Goal: Transaction & Acquisition: Book appointment/travel/reservation

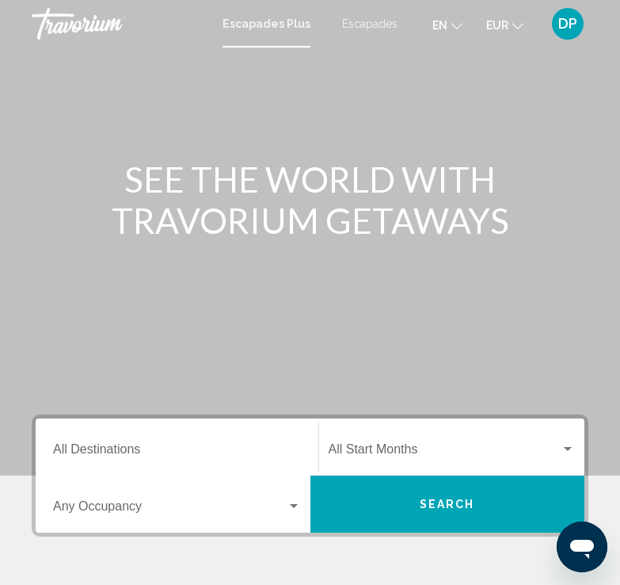
click at [384, 20] on font "Escapades" at bounding box center [369, 23] width 55 height 13
click at [294, 27] on font "Escapades Plus" at bounding box center [263, 23] width 80 height 13
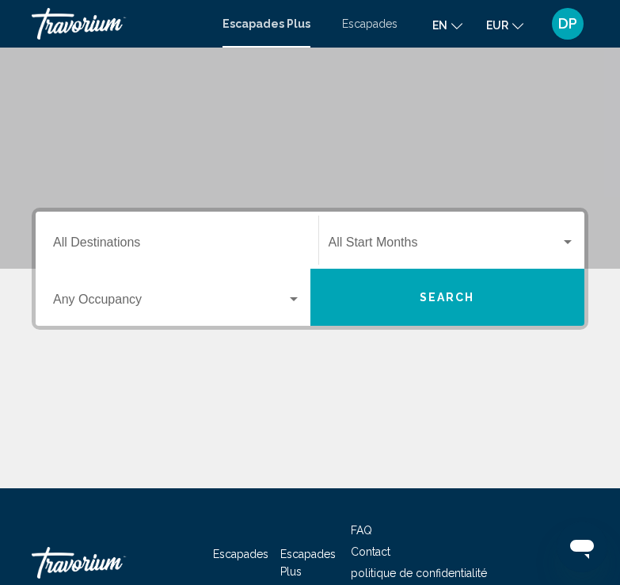
scroll to position [180, 0]
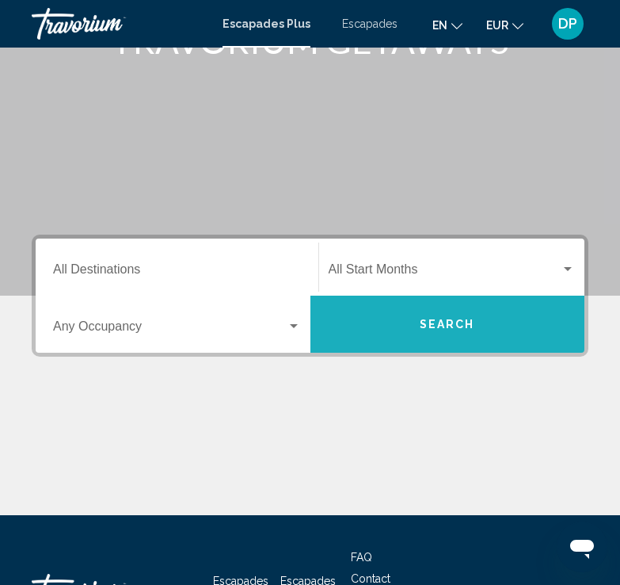
click at [456, 315] on button "Search" at bounding box center [448, 324] width 275 height 57
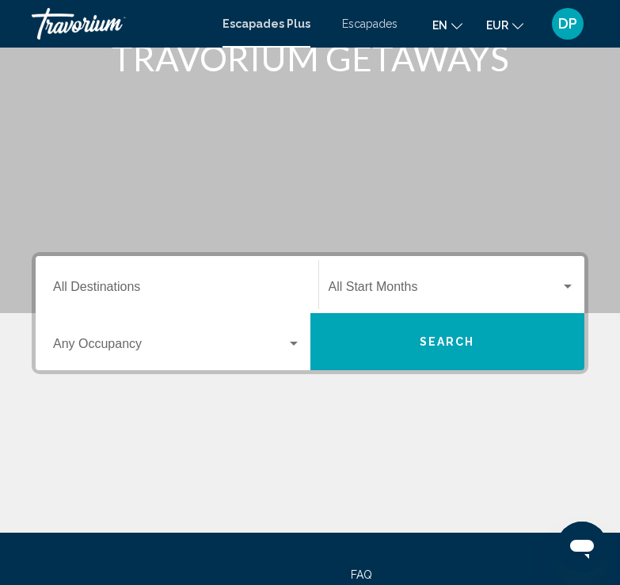
scroll to position [288, 0]
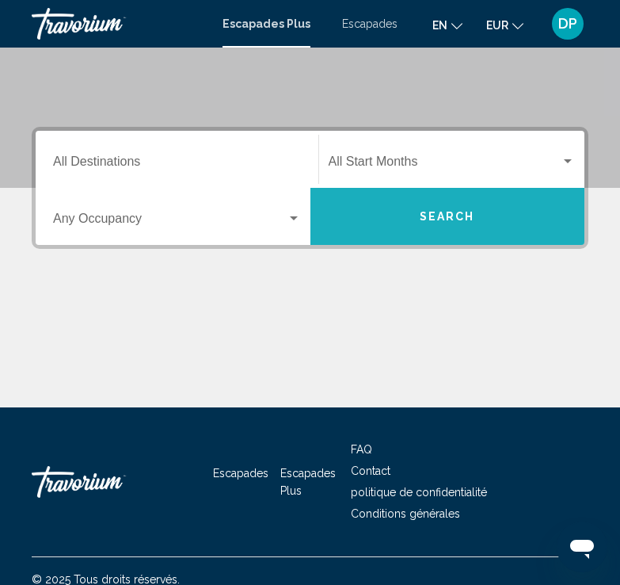
click at [441, 223] on span "Search" at bounding box center [447, 217] width 55 height 13
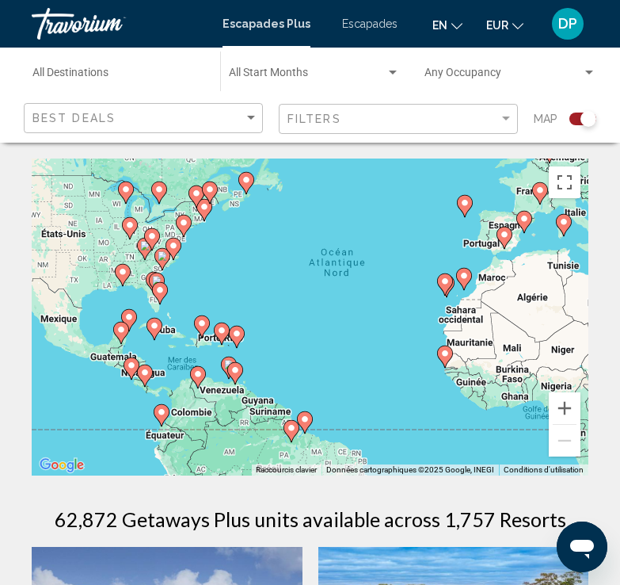
drag, startPoint x: 223, startPoint y: 315, endPoint x: 323, endPoint y: 278, distance: 106.6
click at [323, 278] on div "Pour activer le glissement avec le clavier, appuyez sur Alt+Entrée. Une fois ce…" at bounding box center [310, 316] width 557 height 317
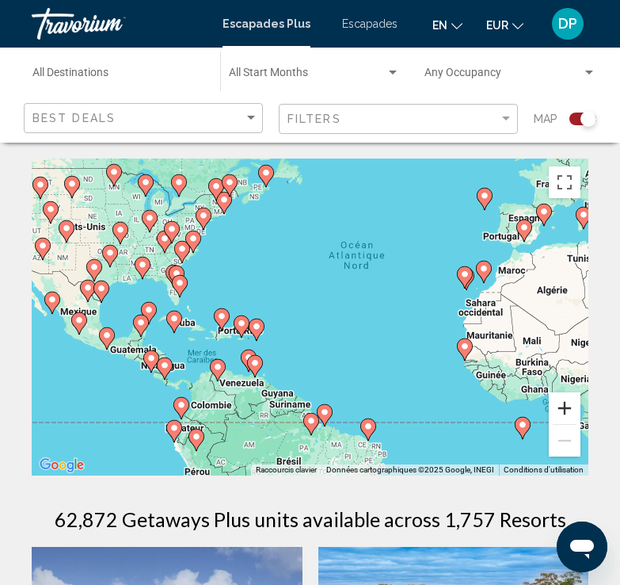
click at [562, 410] on button "Zoom avant" at bounding box center [565, 408] width 32 height 32
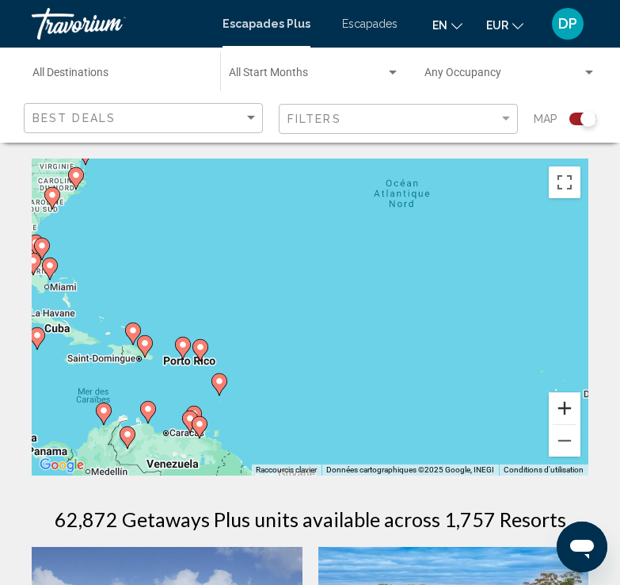
click at [562, 410] on button "Zoom avant" at bounding box center [565, 408] width 32 height 32
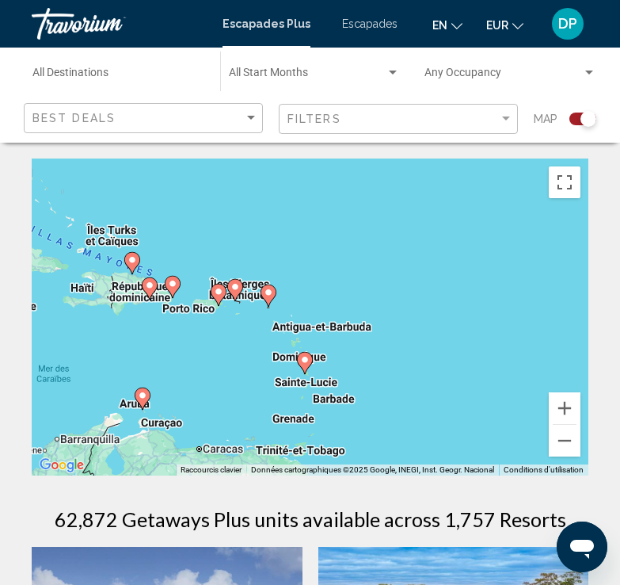
drag, startPoint x: 151, startPoint y: 357, endPoint x: 332, endPoint y: 257, distance: 207.1
click at [332, 257] on div "Pour activer le glissement avec le clavier, appuyez sur Alt+Entrée. Une fois ce…" at bounding box center [310, 316] width 557 height 317
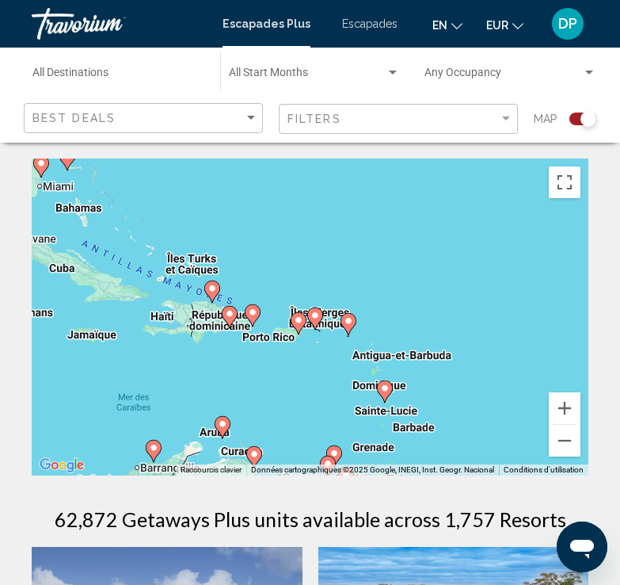
drag, startPoint x: 370, startPoint y: 265, endPoint x: 461, endPoint y: 290, distance: 94.4
click at [461, 290] on div "Pour activer le glissement avec le clavier, appuyez sur Alt+Entrée. Une fois ce…" at bounding box center [310, 316] width 557 height 317
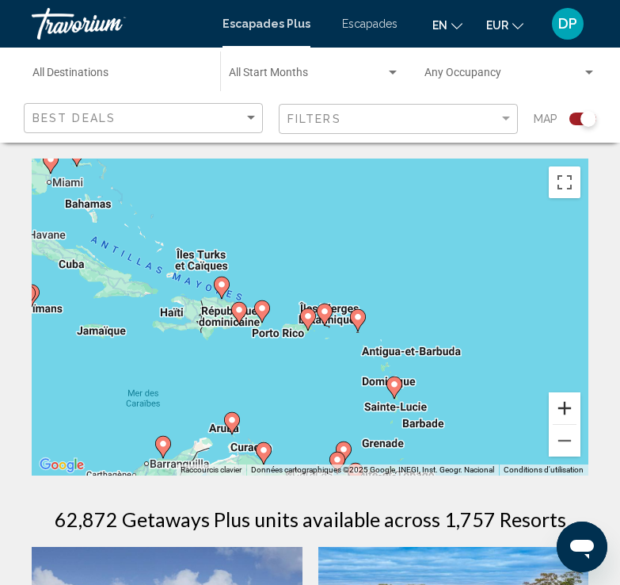
click at [563, 399] on button "Zoom avant" at bounding box center [565, 408] width 32 height 32
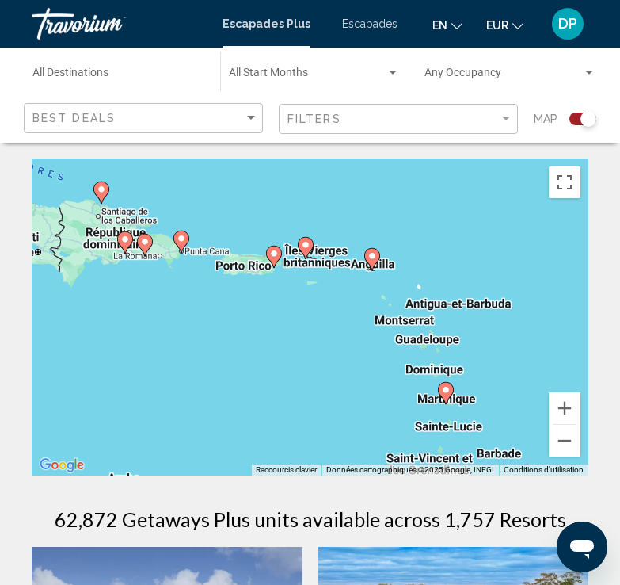
drag, startPoint x: 494, startPoint y: 274, endPoint x: 461, endPoint y: 193, distance: 87.4
click at [461, 193] on div "Pour activer le glissement avec le clavier, appuyez sur Alt+Entrée. Une fois ce…" at bounding box center [310, 316] width 557 height 317
click at [445, 387] on image "Contenu principal" at bounding box center [446, 390] width 10 height 10
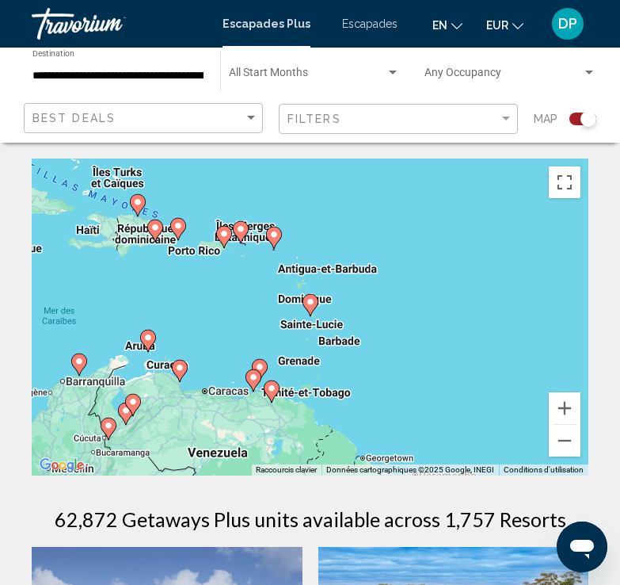
click at [317, 308] on gmp-advanced-marker "Contenu principal" at bounding box center [311, 305] width 16 height 24
type input "**********"
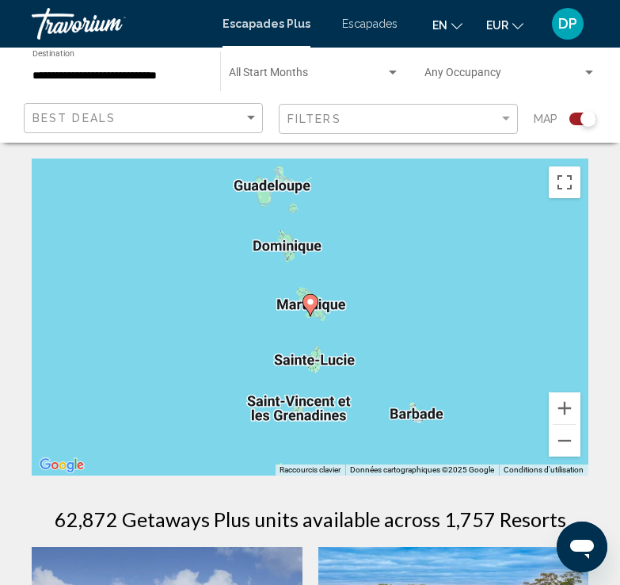
click at [306, 302] on icon "Contenu principal" at bounding box center [310, 305] width 14 height 21
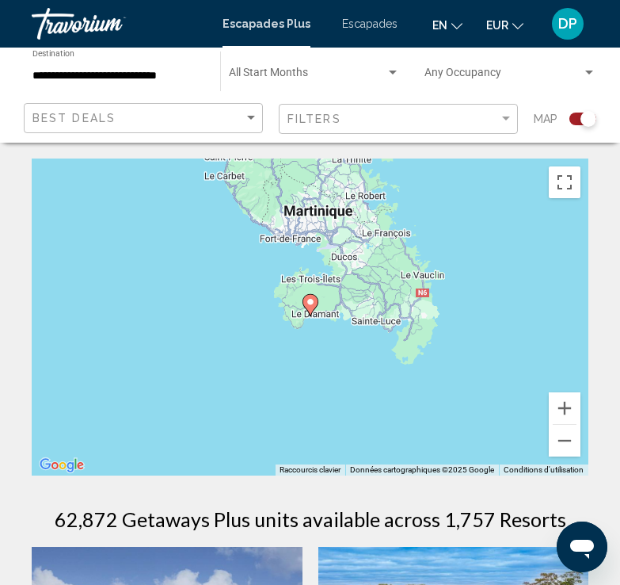
click at [315, 302] on image "Contenu principal" at bounding box center [311, 302] width 10 height 10
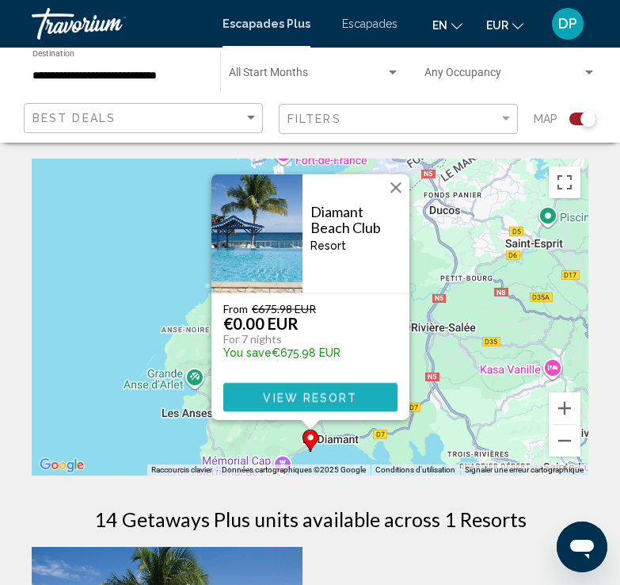
click at [283, 399] on span "View Resort" at bounding box center [310, 397] width 94 height 13
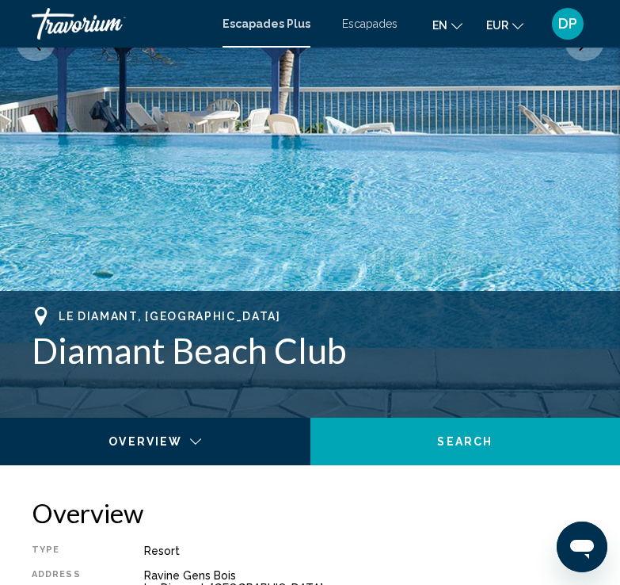
scroll to position [348, 0]
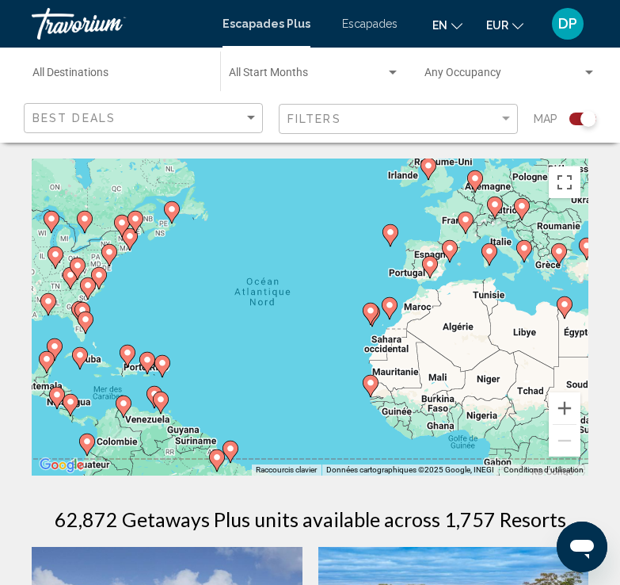
click at [89, 323] on image "Contenu principal" at bounding box center [86, 320] width 10 height 10
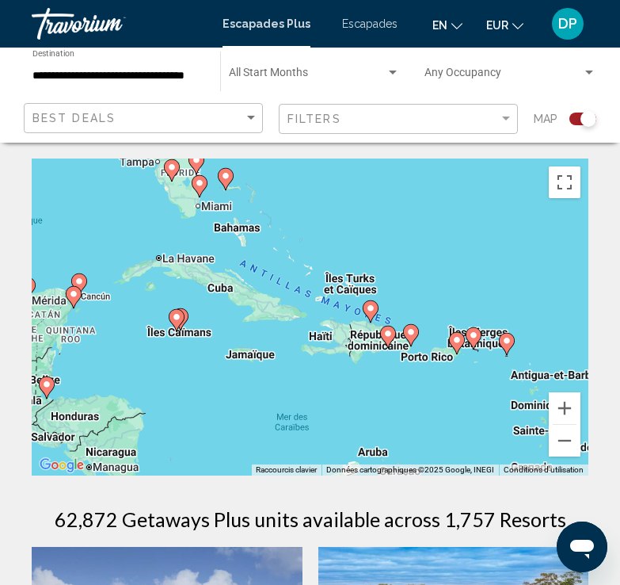
drag, startPoint x: 483, startPoint y: 335, endPoint x: 372, endPoint y: 215, distance: 164.3
click at [372, 215] on div "Pour activer le glissement avec le clavier, appuyez sur Alt+Entrée. Une fois ce…" at bounding box center [310, 316] width 557 height 317
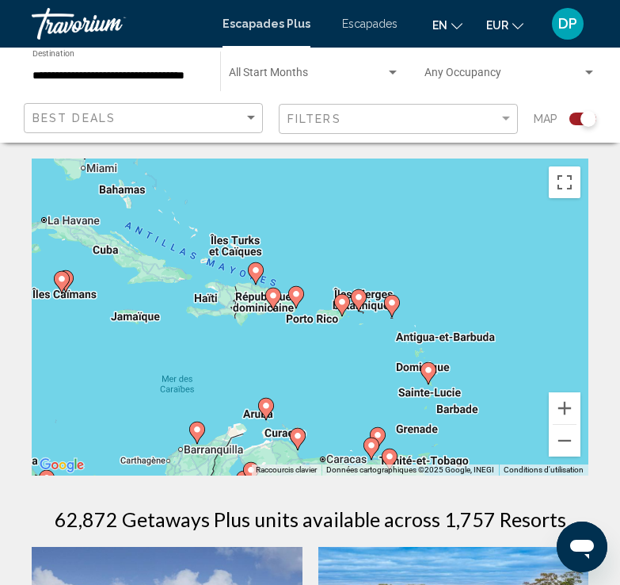
drag, startPoint x: 443, startPoint y: 319, endPoint x: 326, endPoint y: 281, distance: 123.3
click at [326, 281] on div "Pour activer le glissement avec le clavier, appuyez sur Alt+Entrée. Une fois ce…" at bounding box center [310, 316] width 557 height 317
click at [393, 308] on icon "Contenu principal" at bounding box center [391, 306] width 14 height 21
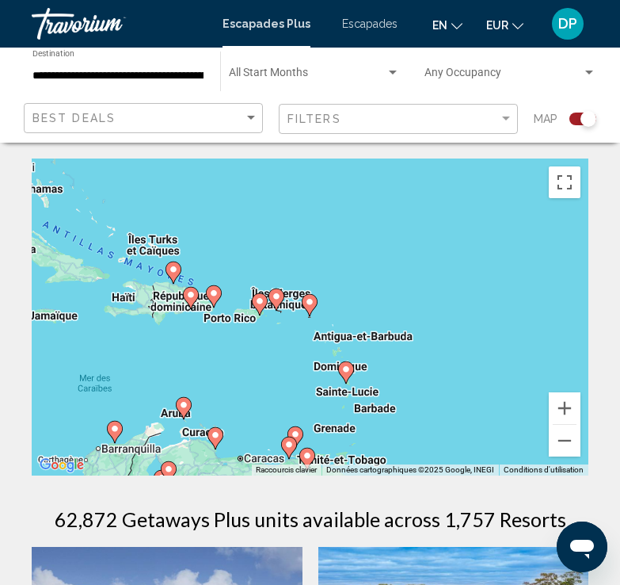
click at [313, 305] on image "Contenu principal" at bounding box center [310, 302] width 10 height 10
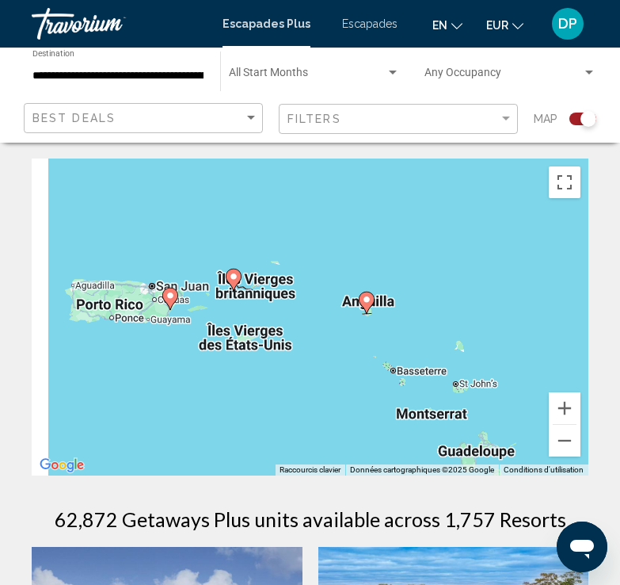
drag, startPoint x: 202, startPoint y: 413, endPoint x: 269, endPoint y: 410, distance: 66.6
click at [269, 410] on div "Pour activer le glissement avec le clavier, appuyez sur Alt+Entrée. Une fois ce…" at bounding box center [310, 316] width 557 height 317
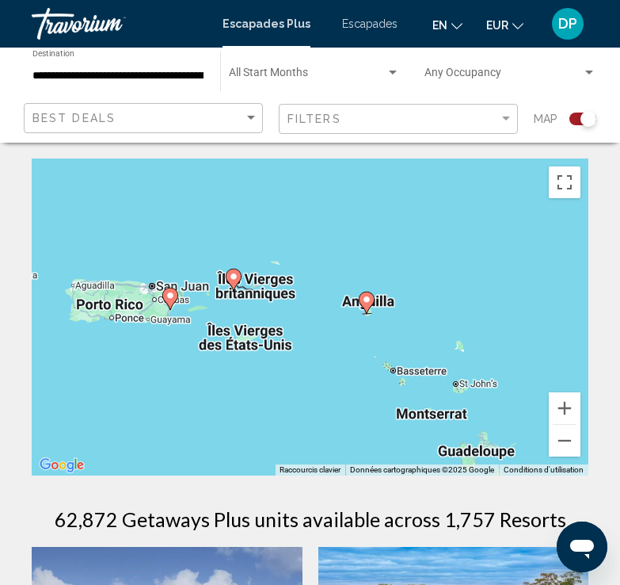
click at [234, 275] on image "Contenu principal" at bounding box center [234, 277] width 10 height 10
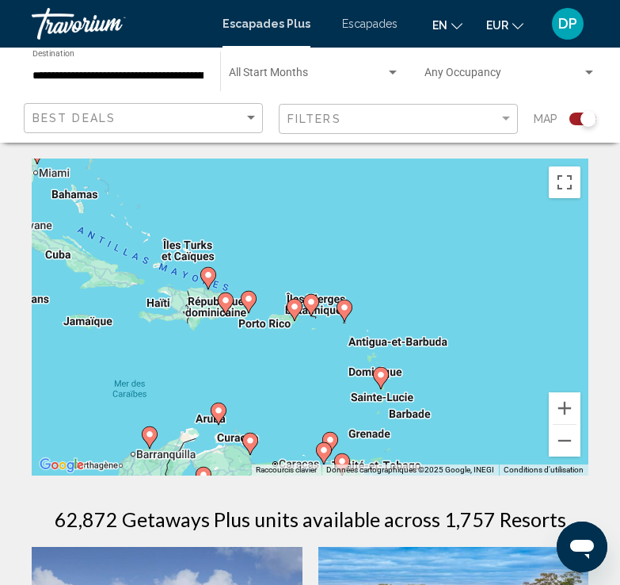
click at [315, 300] on image "Contenu principal" at bounding box center [312, 302] width 10 height 10
type input "**********"
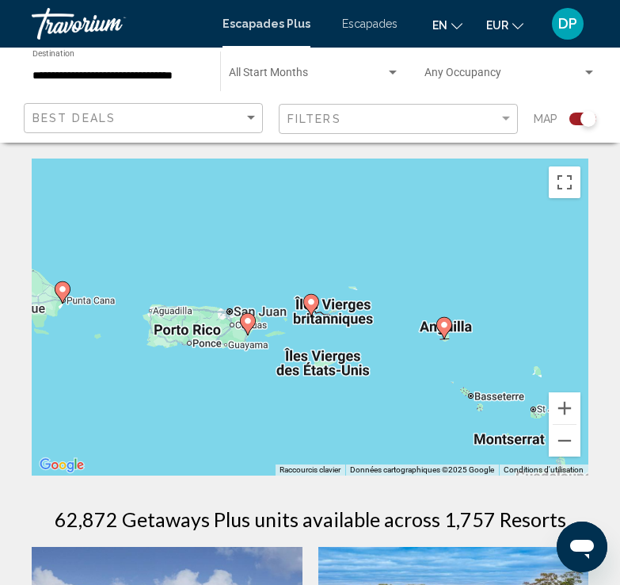
click at [315, 300] on image "Contenu principal" at bounding box center [312, 302] width 10 height 10
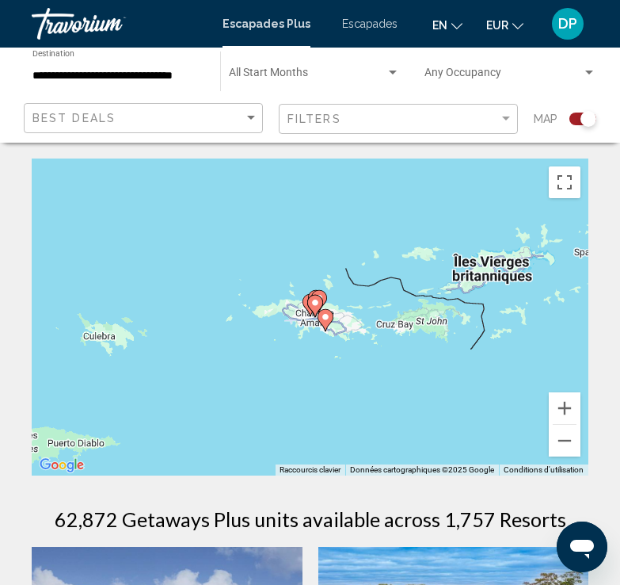
click at [315, 300] on image "Contenu principal" at bounding box center [316, 303] width 10 height 10
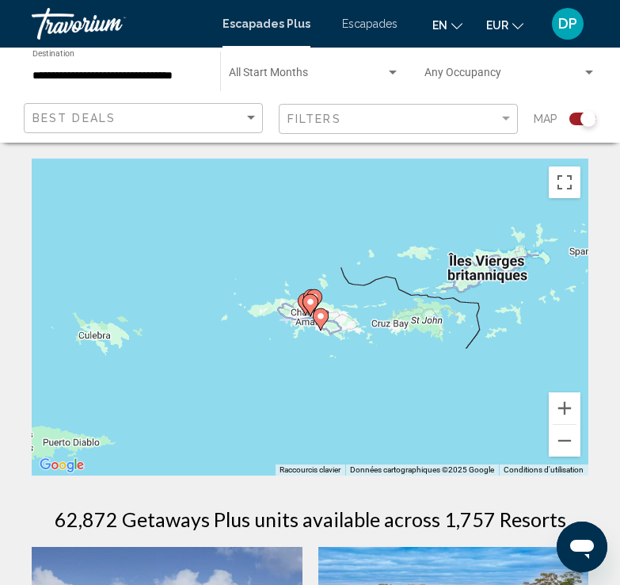
click at [326, 315] on icon "Contenu principal" at bounding box center [320, 319] width 14 height 21
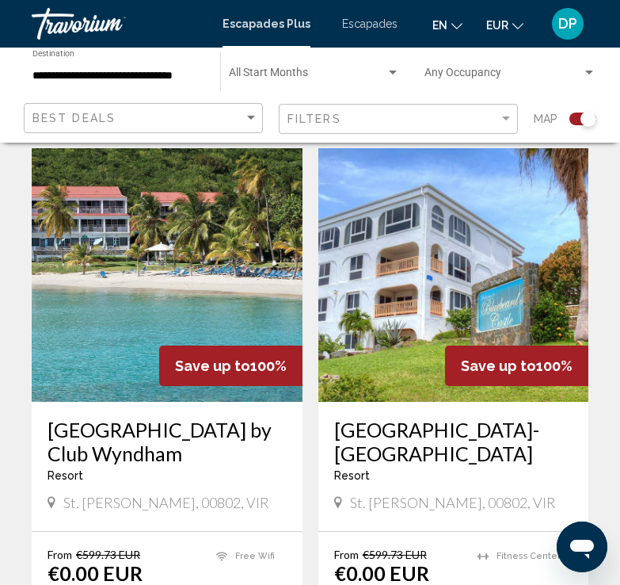
scroll to position [402, 0]
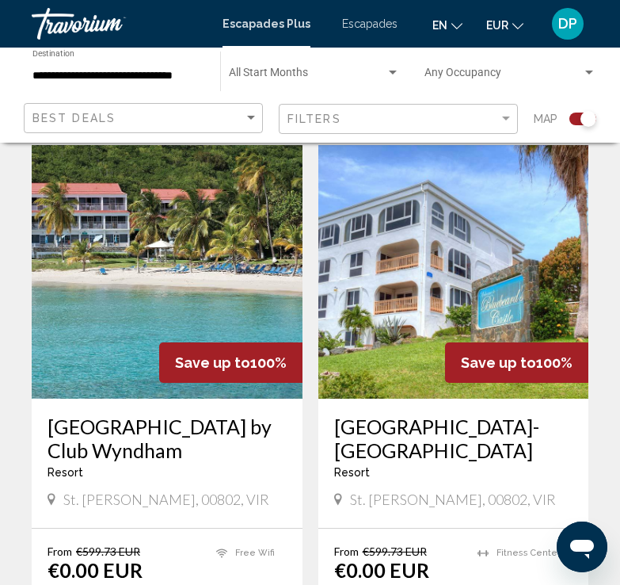
click at [172, 193] on img "Contenu principal" at bounding box center [167, 272] width 271 height 254
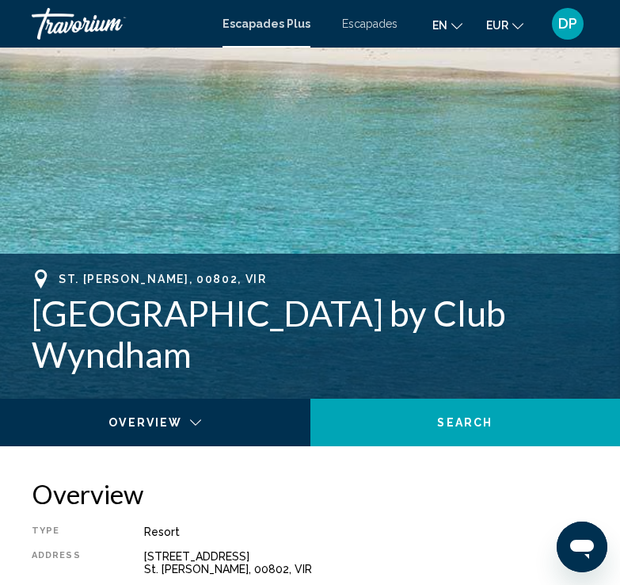
scroll to position [132, 0]
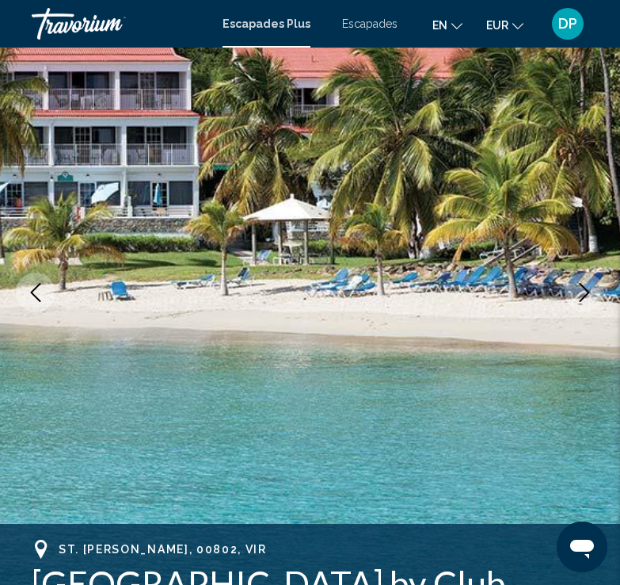
click at [593, 287] on icon "Next image" at bounding box center [584, 292] width 19 height 19
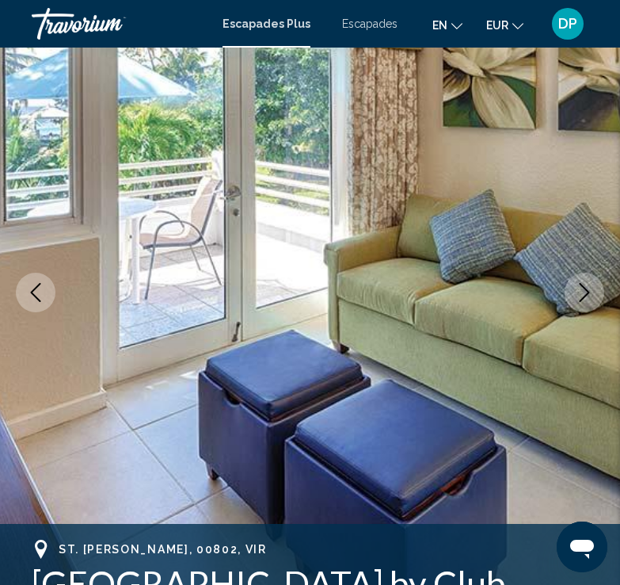
click at [593, 287] on icon "Next image" at bounding box center [584, 292] width 19 height 19
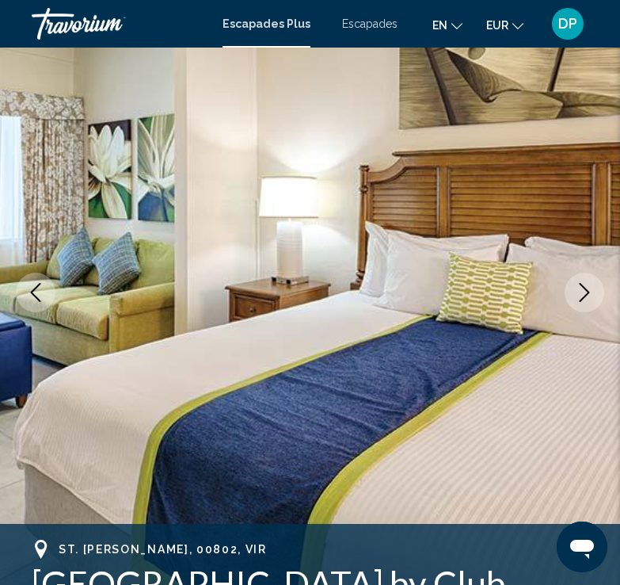
click at [593, 287] on icon "Next image" at bounding box center [584, 292] width 19 height 19
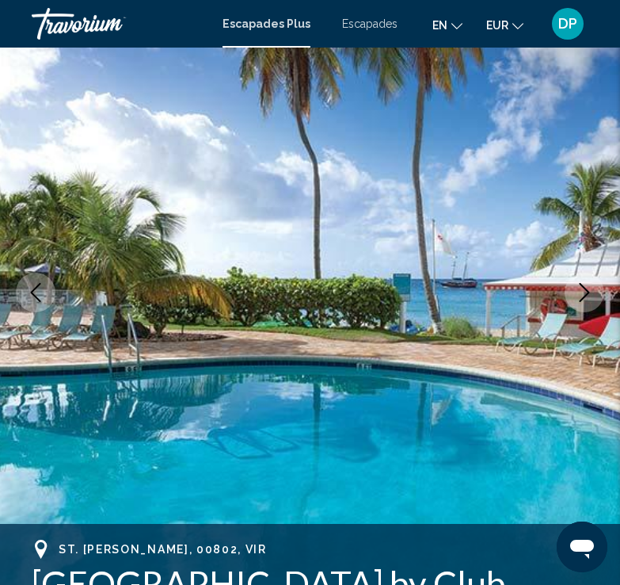
click at [593, 287] on icon "Next image" at bounding box center [584, 292] width 19 height 19
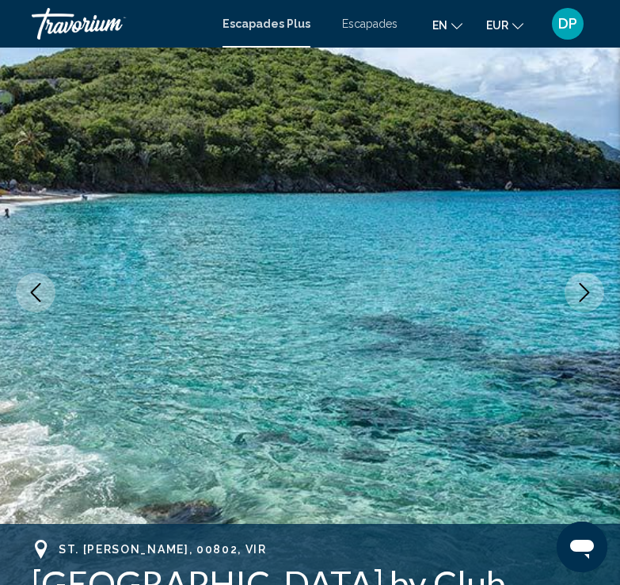
click at [593, 287] on icon "Next image" at bounding box center [584, 292] width 19 height 19
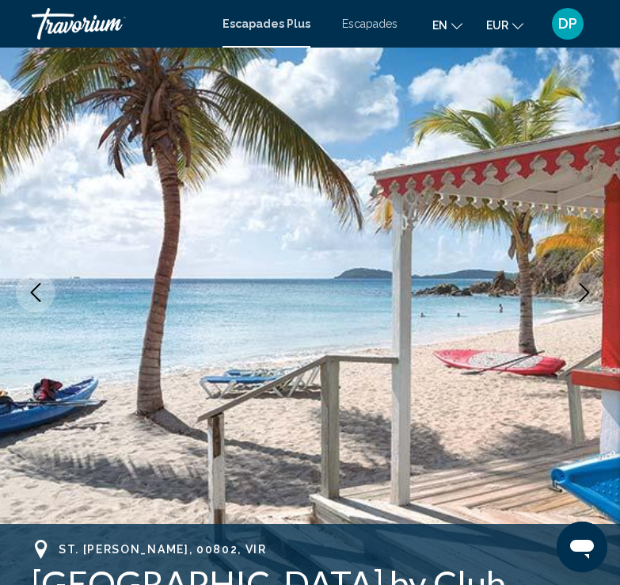
click at [593, 287] on icon "Next image" at bounding box center [584, 292] width 19 height 19
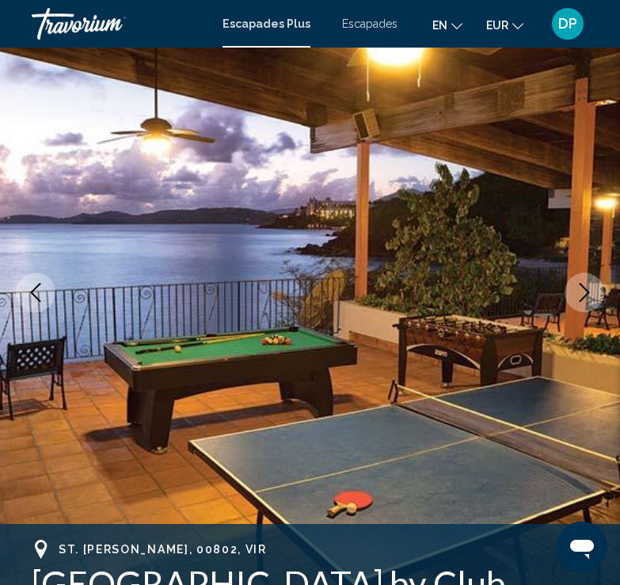
click at [593, 287] on icon "Next image" at bounding box center [584, 292] width 19 height 19
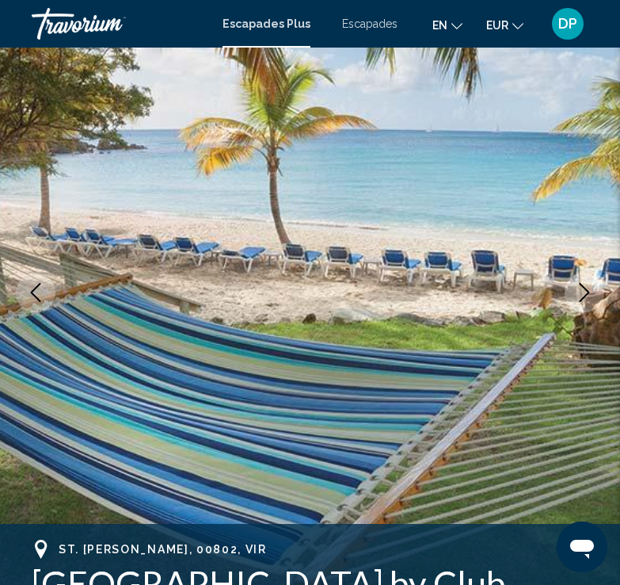
click at [593, 287] on icon "Next image" at bounding box center [584, 292] width 19 height 19
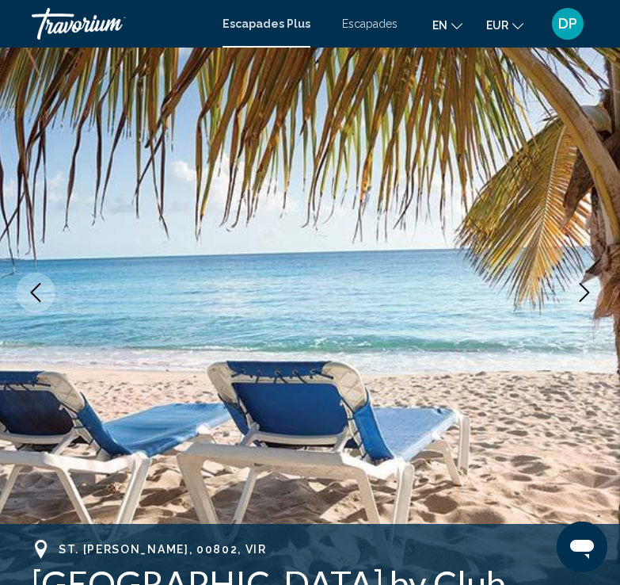
click at [593, 287] on icon "Next image" at bounding box center [584, 292] width 19 height 19
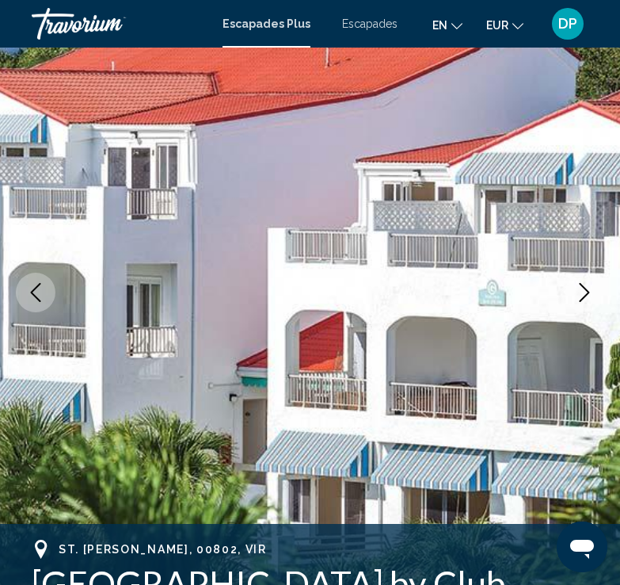
click at [593, 287] on icon "Next image" at bounding box center [584, 292] width 19 height 19
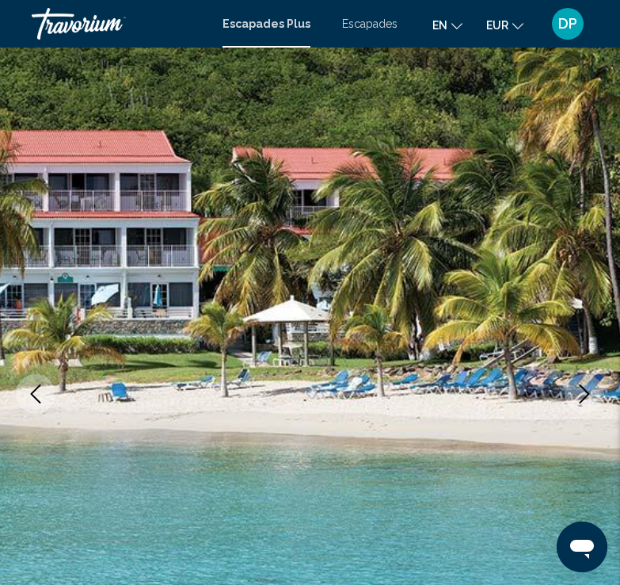
scroll to position [0, 0]
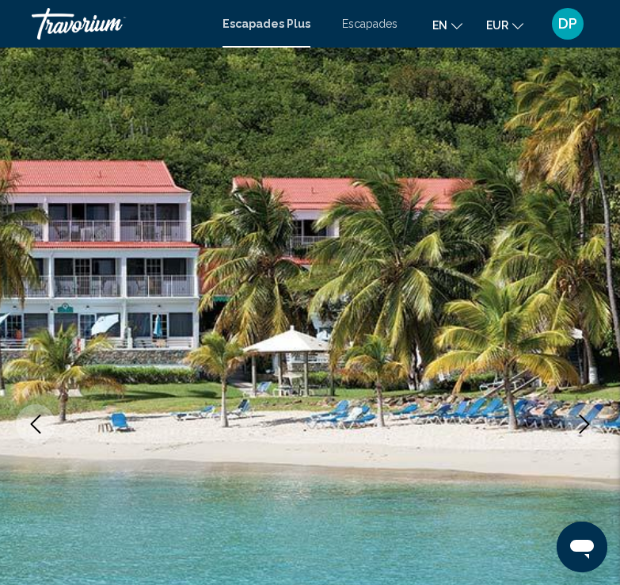
click at [378, 24] on font "Escapades" at bounding box center [369, 23] width 55 height 13
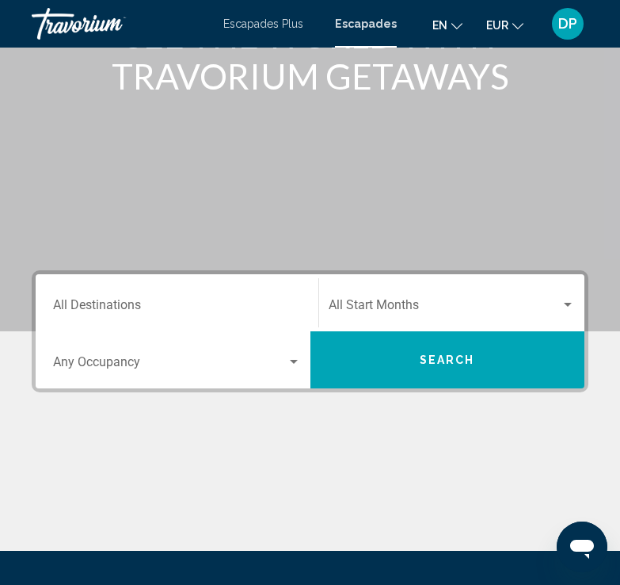
scroll to position [139, 0]
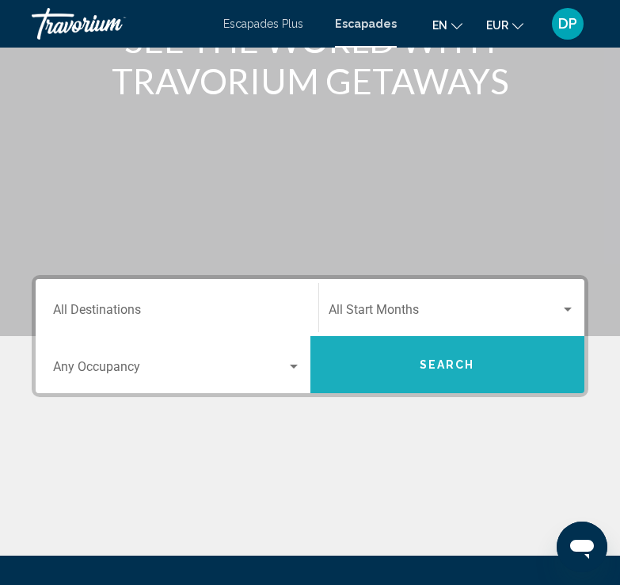
click at [466, 389] on button "Search" at bounding box center [448, 364] width 275 height 57
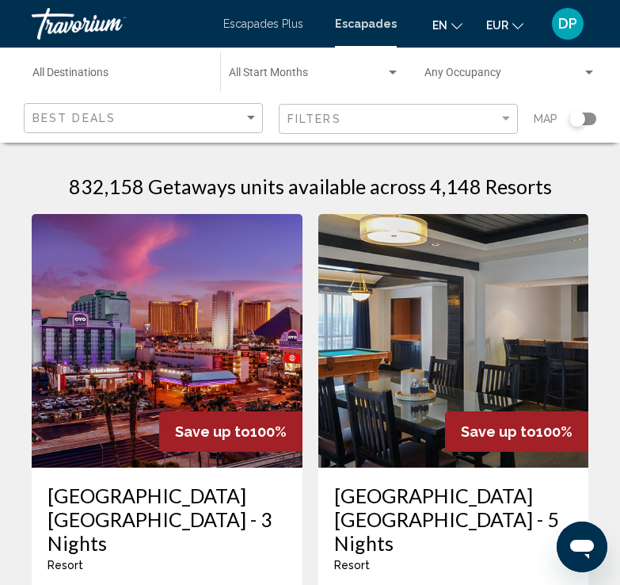
click at [156, 65] on div "Destination All Destinations" at bounding box center [118, 72] width 172 height 44
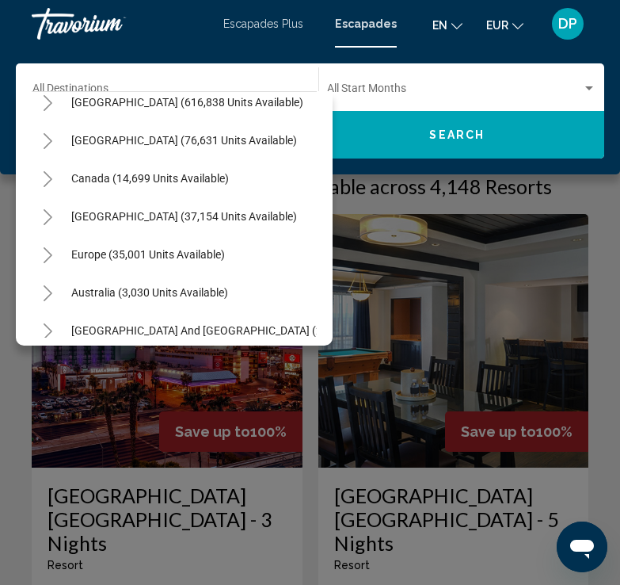
scroll to position [59, 0]
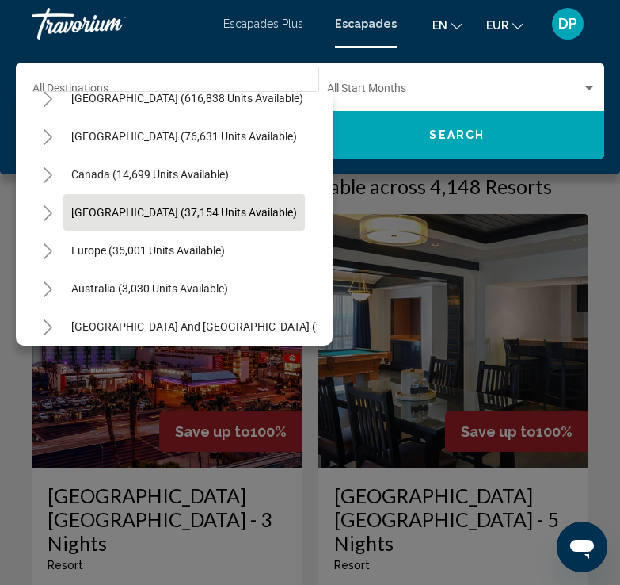
click at [264, 211] on span "Caribbean & Atlantic Islands (37,154 units available)" at bounding box center [184, 212] width 226 height 13
type input "**********"
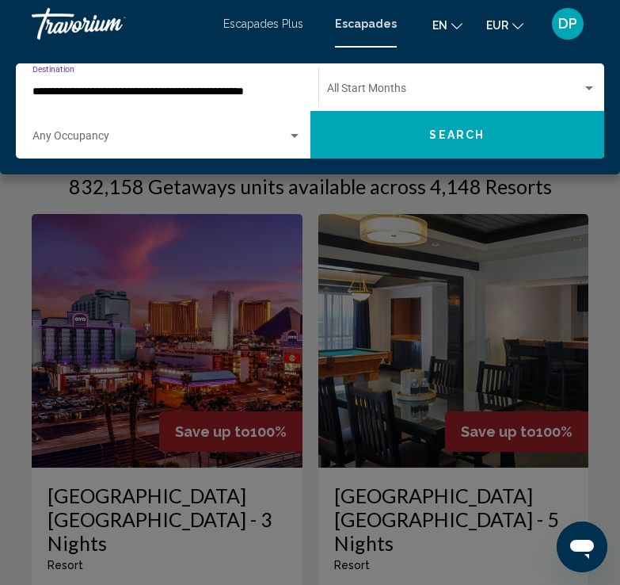
click at [385, 140] on button "Search" at bounding box center [458, 135] width 295 height 48
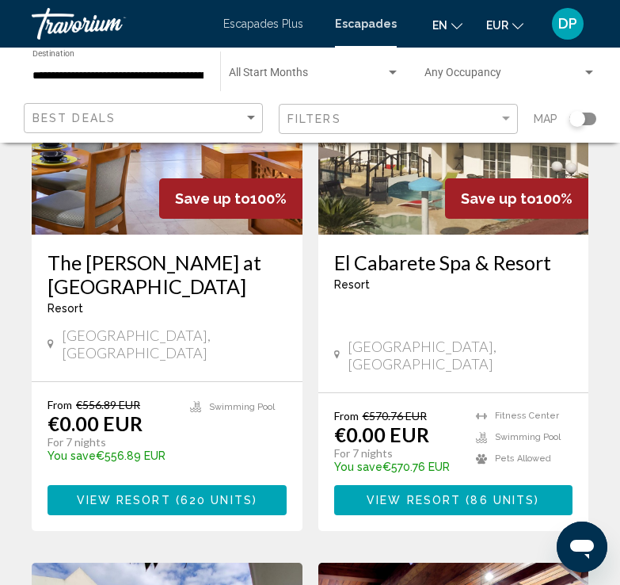
scroll to position [887, 0]
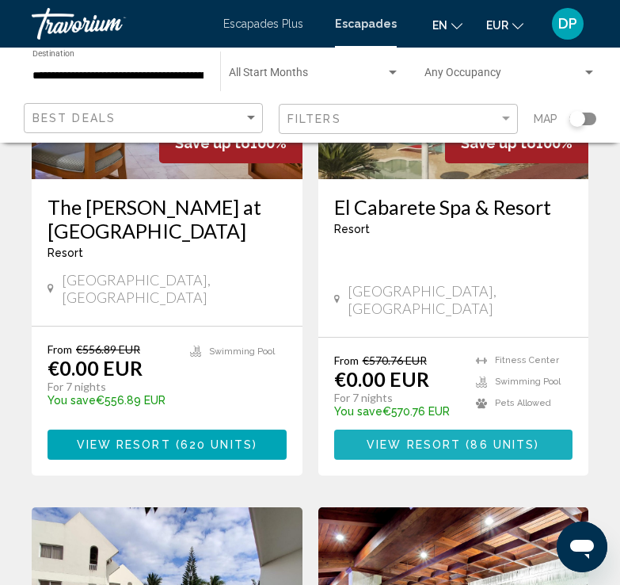
click at [501, 430] on button "View Resort ( 86 units )" at bounding box center [453, 444] width 239 height 29
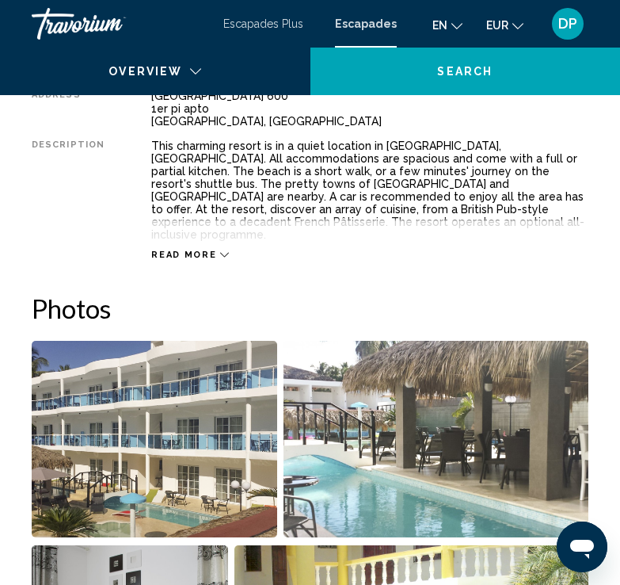
scroll to position [132, 0]
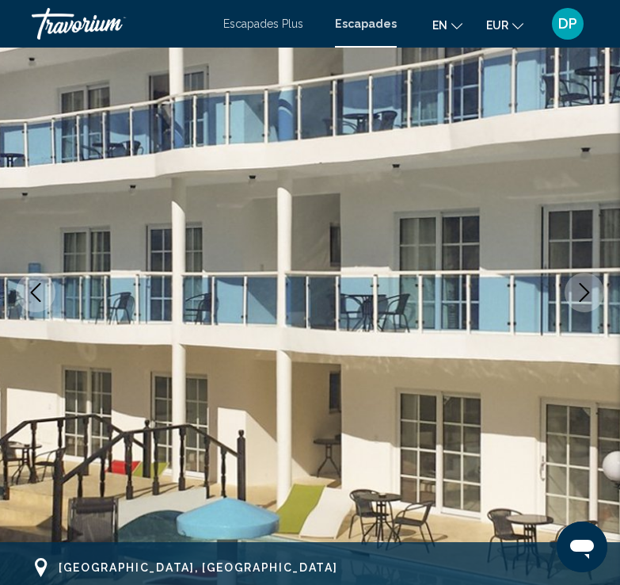
click at [586, 292] on icon "Next image" at bounding box center [584, 292] width 19 height 19
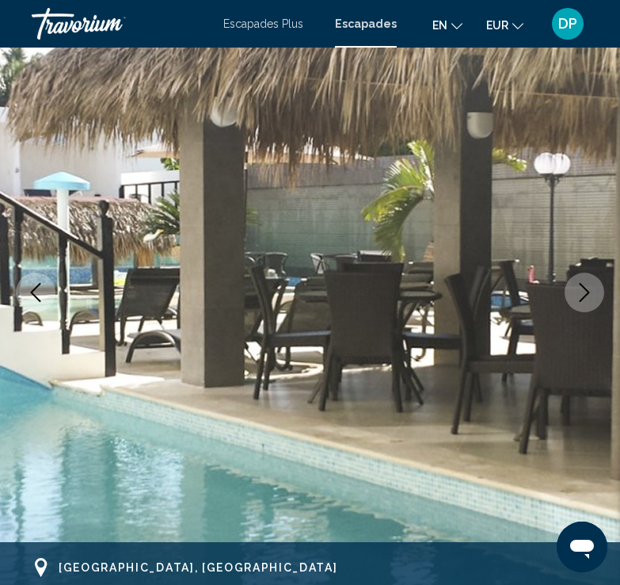
click at [586, 292] on icon "Next image" at bounding box center [584, 292] width 19 height 19
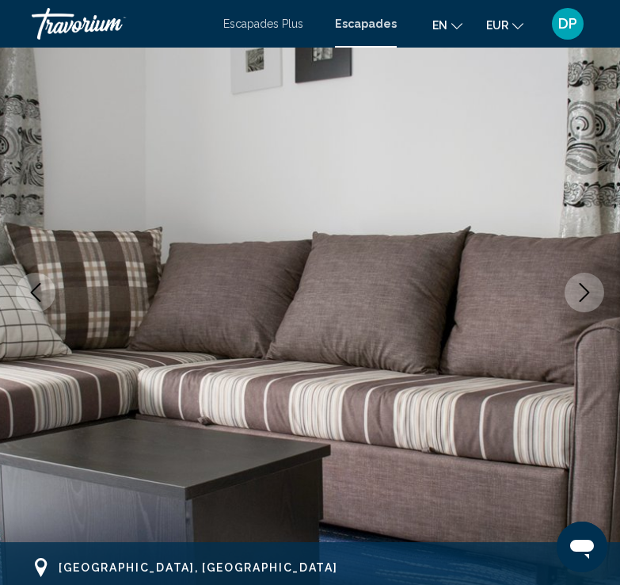
click at [586, 292] on icon "Next image" at bounding box center [584, 292] width 19 height 19
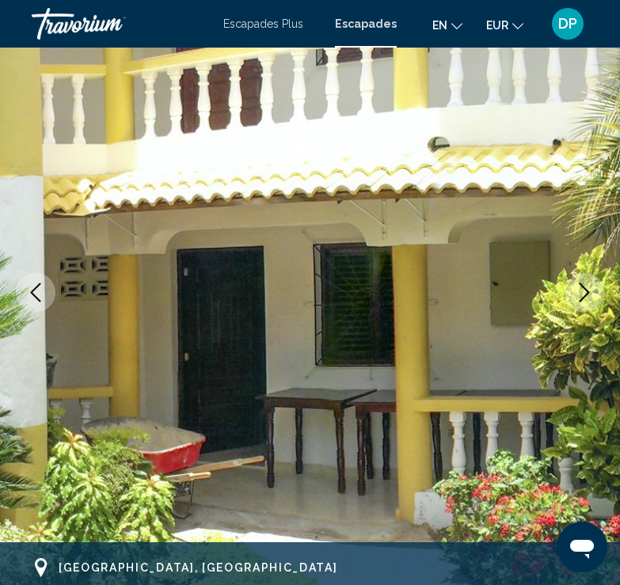
click at [586, 292] on icon "Next image" at bounding box center [584, 292] width 19 height 19
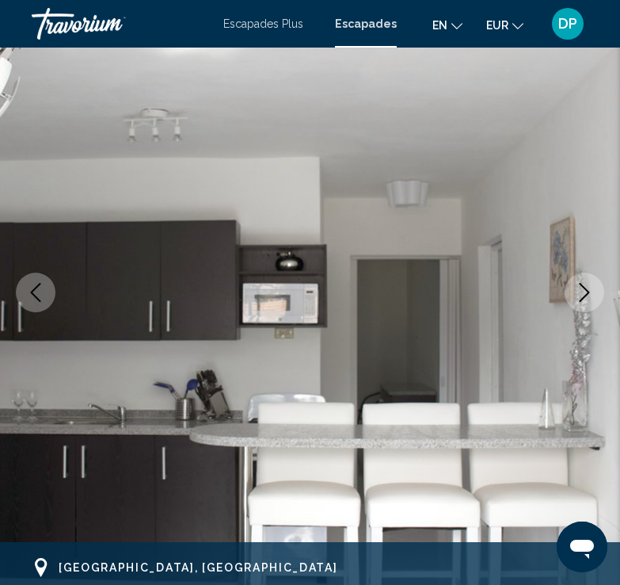
click at [586, 292] on icon "Next image" at bounding box center [584, 292] width 19 height 19
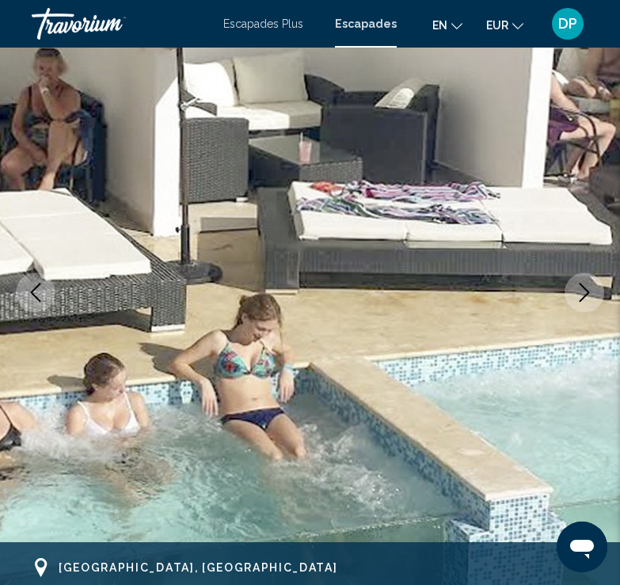
click at [586, 292] on icon "Next image" at bounding box center [584, 292] width 19 height 19
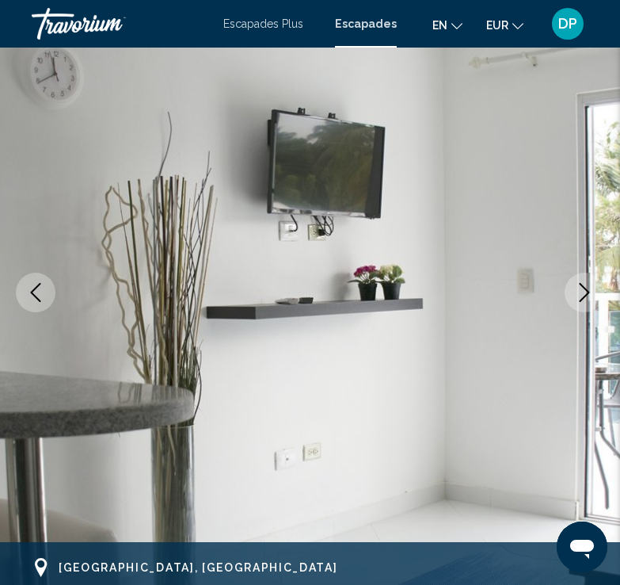
click at [586, 280] on button "Next image" at bounding box center [585, 293] width 40 height 40
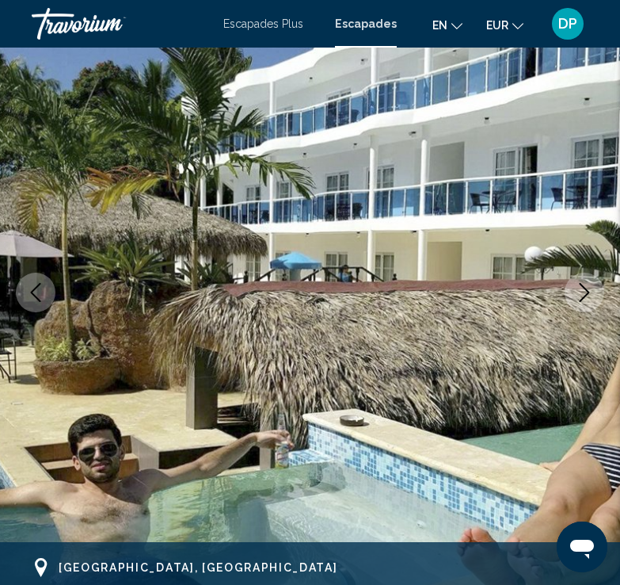
click at [586, 280] on button "Next image" at bounding box center [585, 293] width 40 height 40
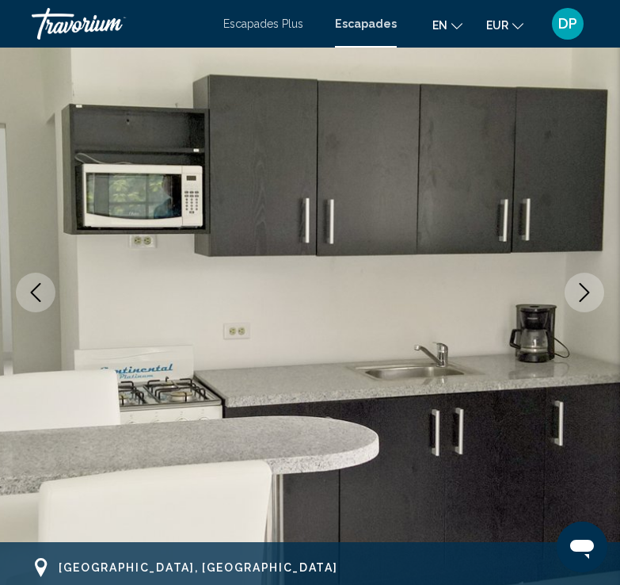
click at [586, 280] on button "Next image" at bounding box center [585, 293] width 40 height 40
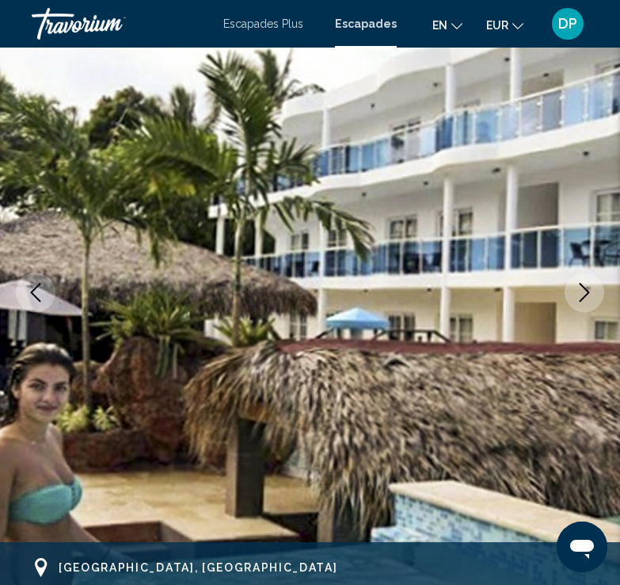
click at [586, 280] on button "Next image" at bounding box center [585, 293] width 40 height 40
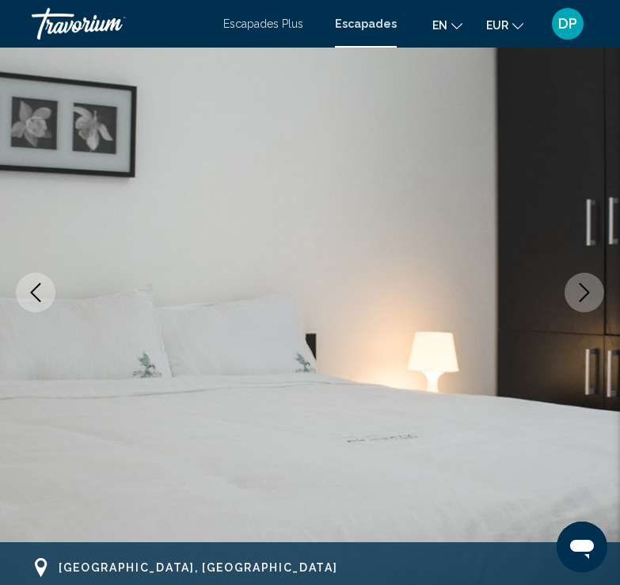
click at [586, 280] on button "Next image" at bounding box center [585, 293] width 40 height 40
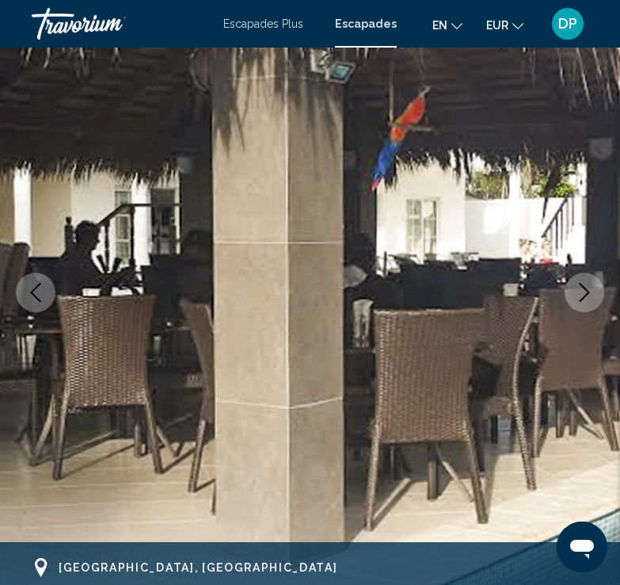
click at [586, 280] on button "Next image" at bounding box center [585, 293] width 40 height 40
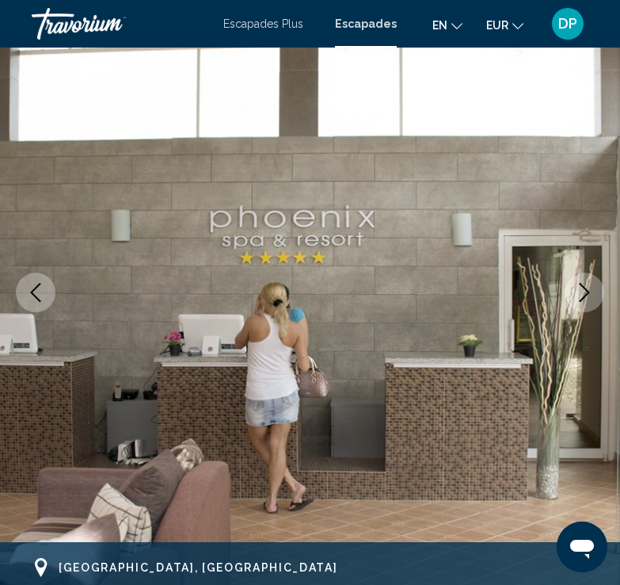
click at [586, 281] on button "Next image" at bounding box center [585, 293] width 40 height 40
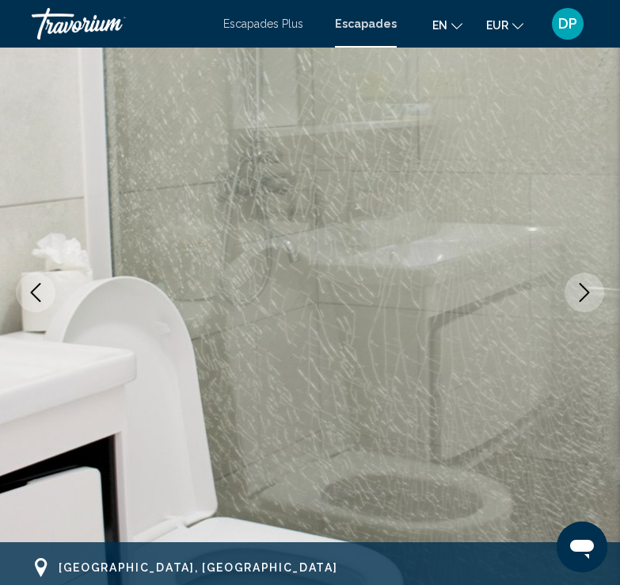
click at [586, 281] on button "Next image" at bounding box center [585, 293] width 40 height 40
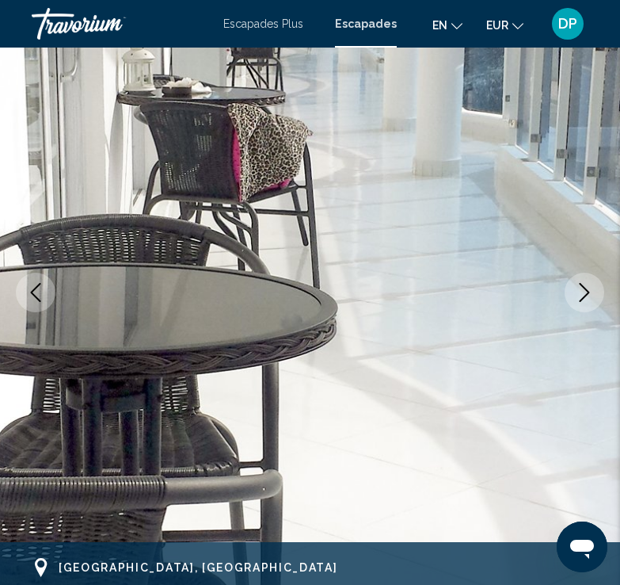
click at [586, 281] on button "Next image" at bounding box center [585, 293] width 40 height 40
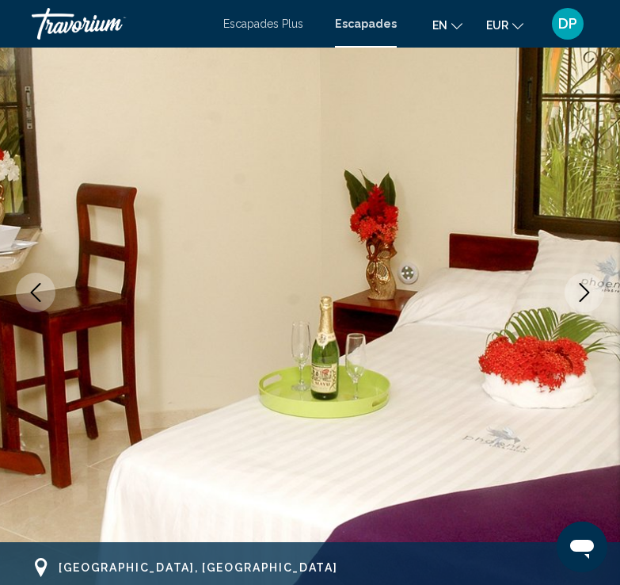
click at [586, 281] on button "Next image" at bounding box center [585, 293] width 40 height 40
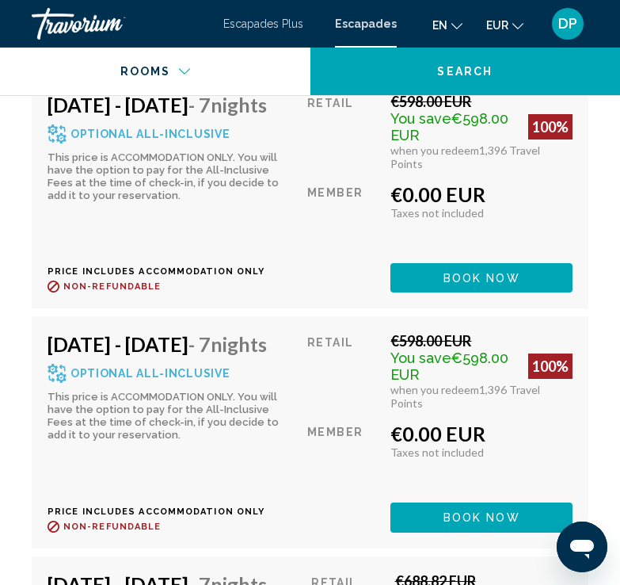
scroll to position [15874, 0]
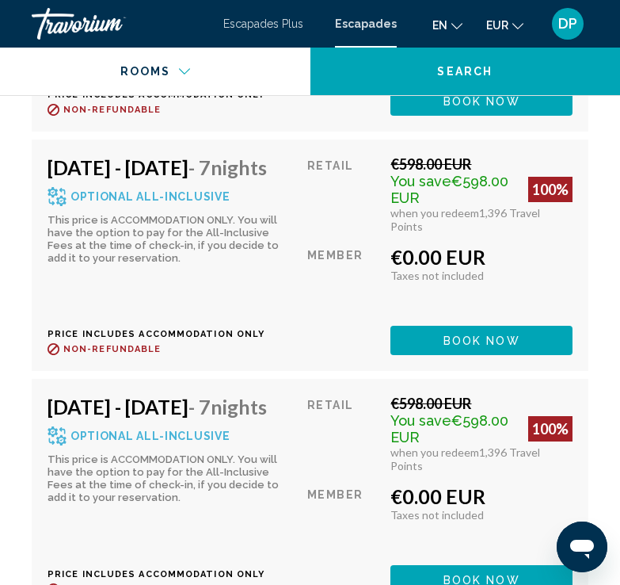
scroll to position [15522, 0]
